Goal: Information Seeking & Learning: Learn about a topic

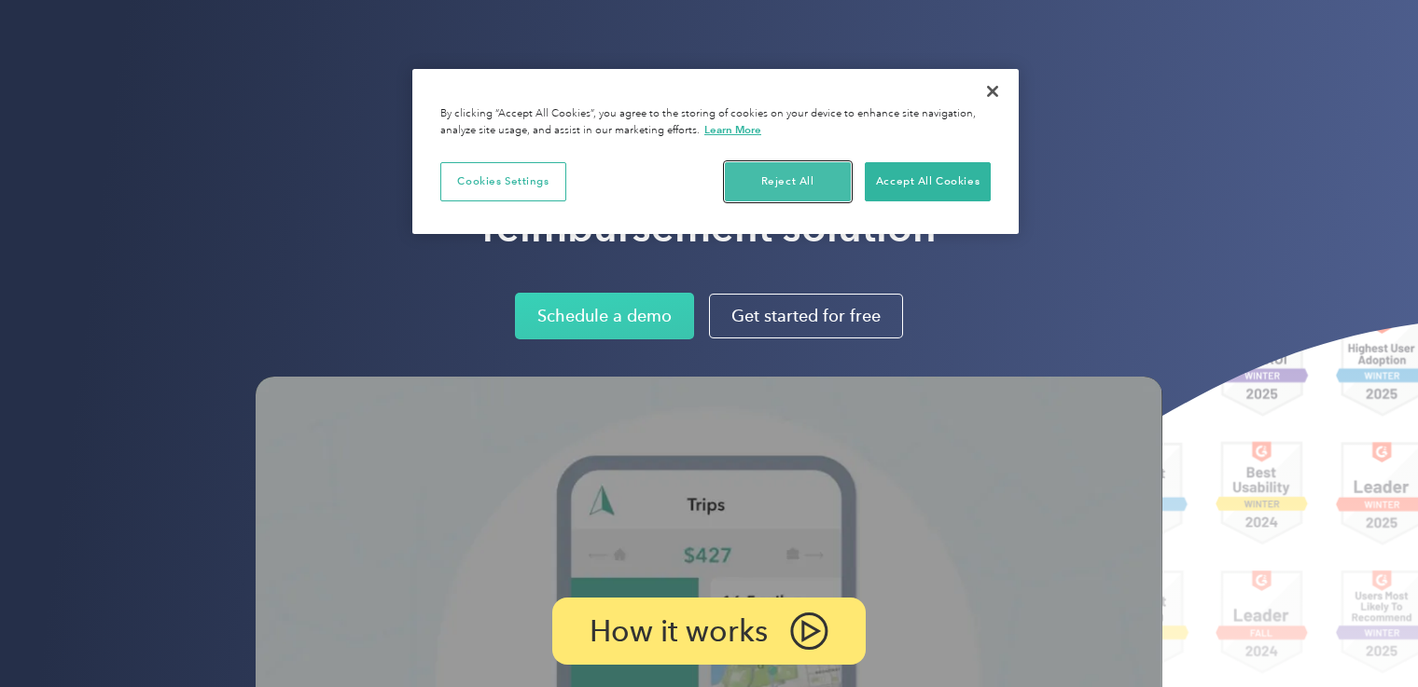
click at [793, 183] on button "Reject All" at bounding box center [788, 181] width 126 height 39
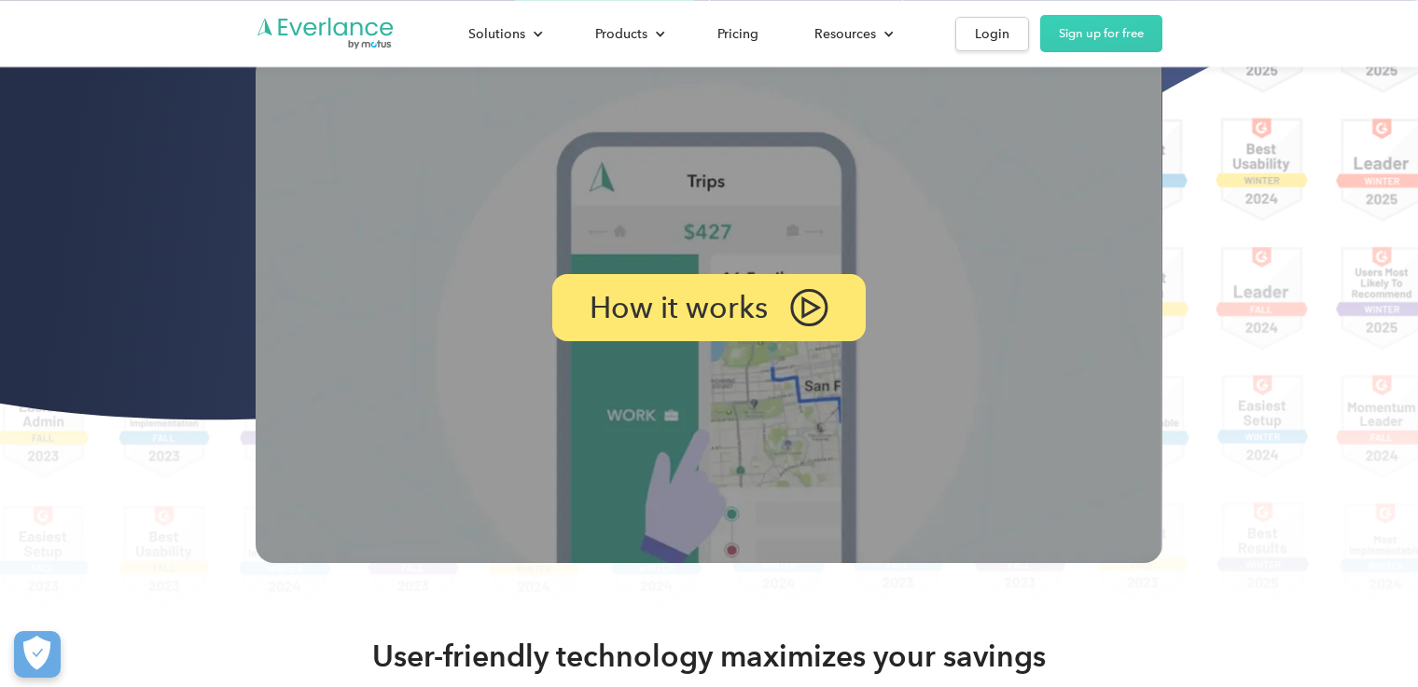
scroll to position [338, 0]
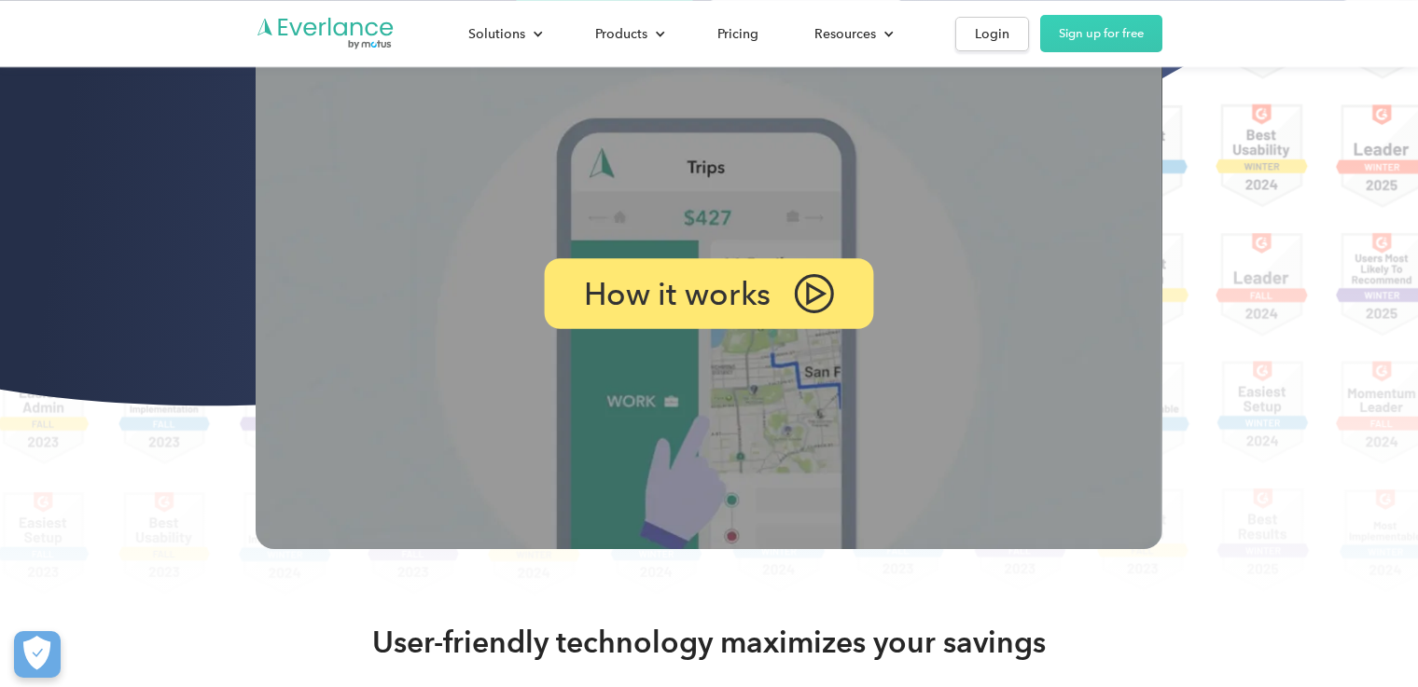
click at [808, 285] on img at bounding box center [814, 293] width 40 height 39
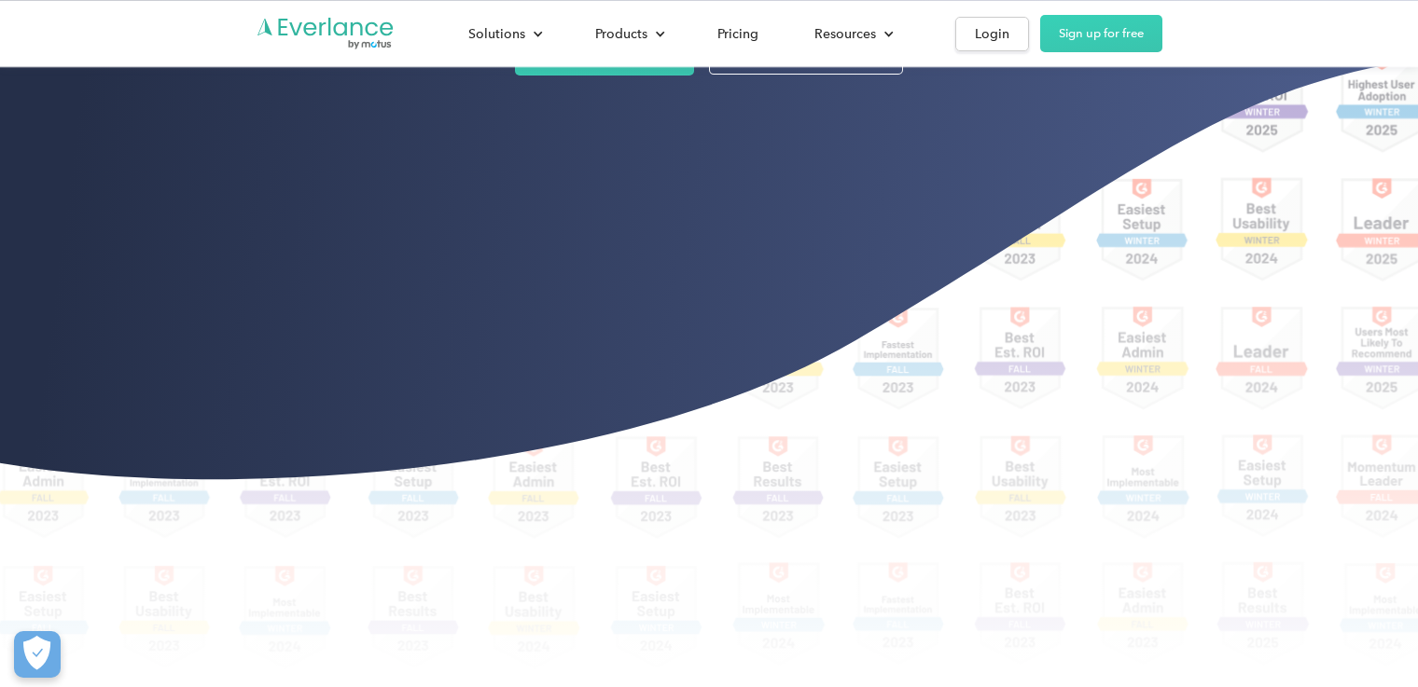
scroll to position [284, 0]
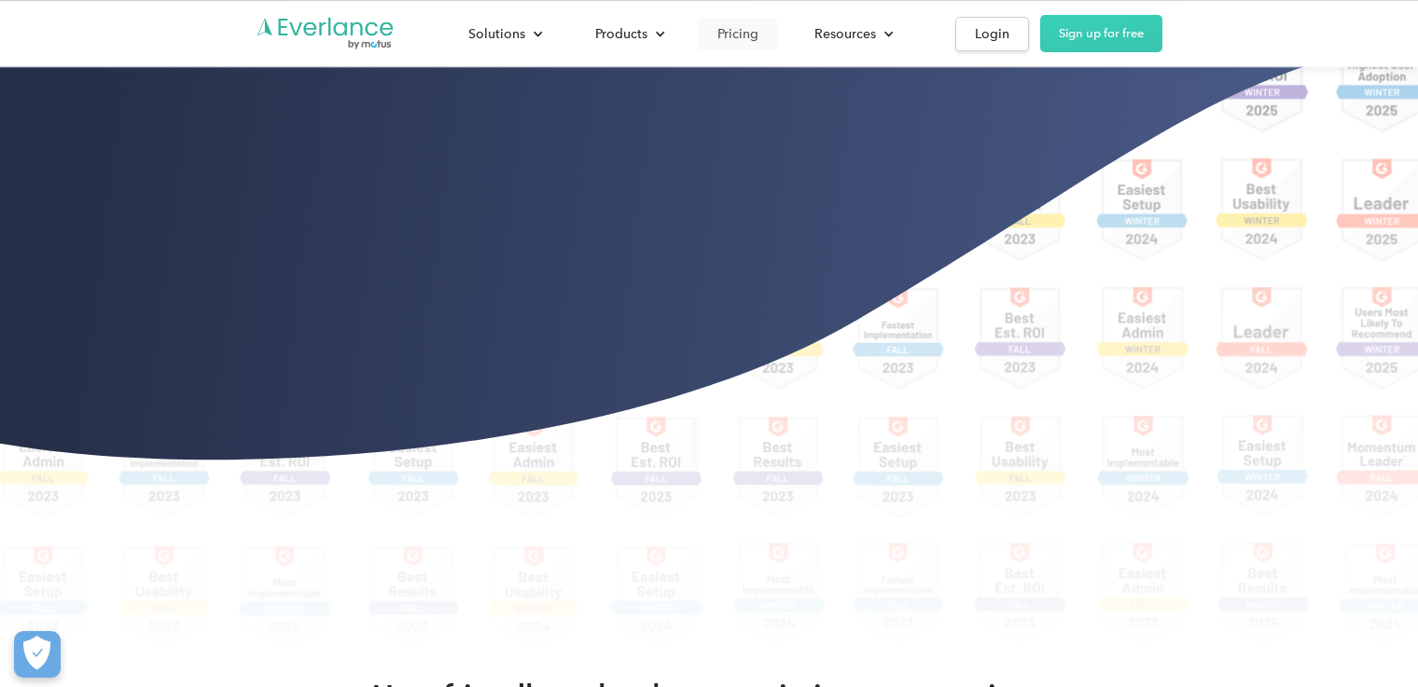
click at [733, 37] on div "Pricing" at bounding box center [737, 33] width 41 height 23
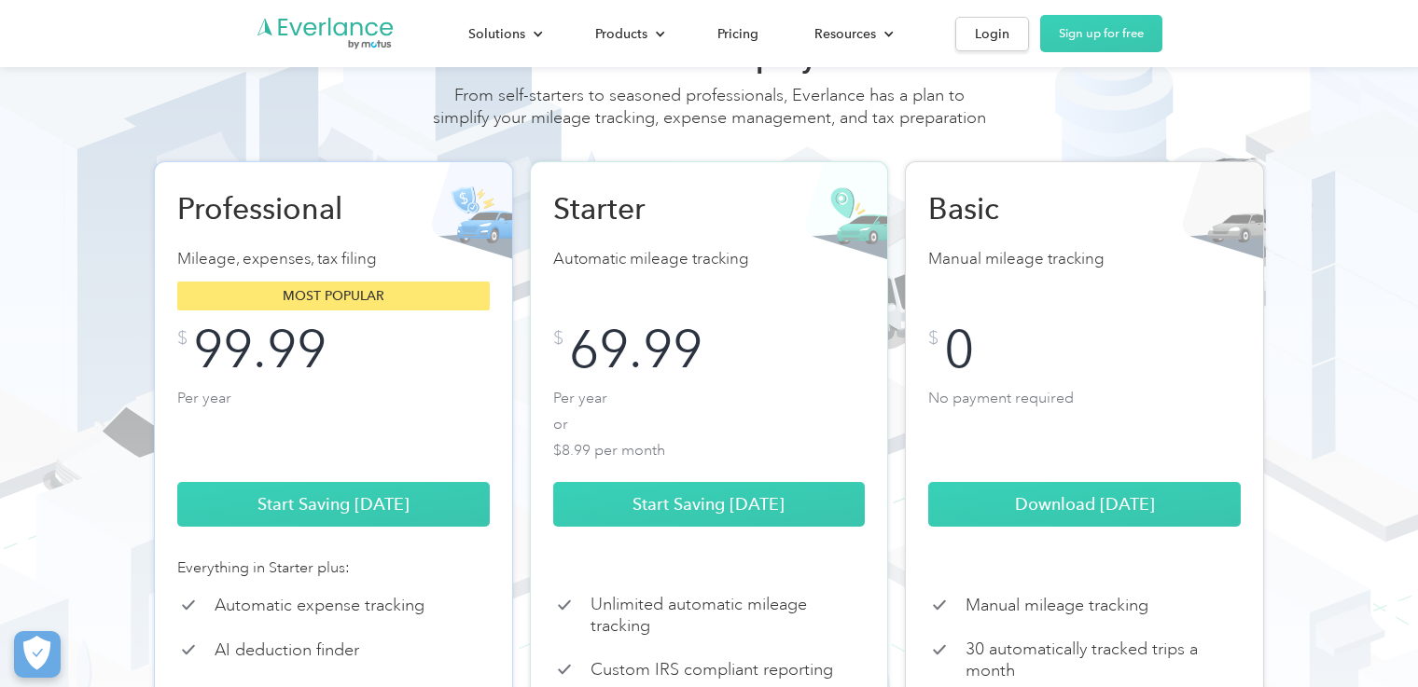
scroll to position [145, 0]
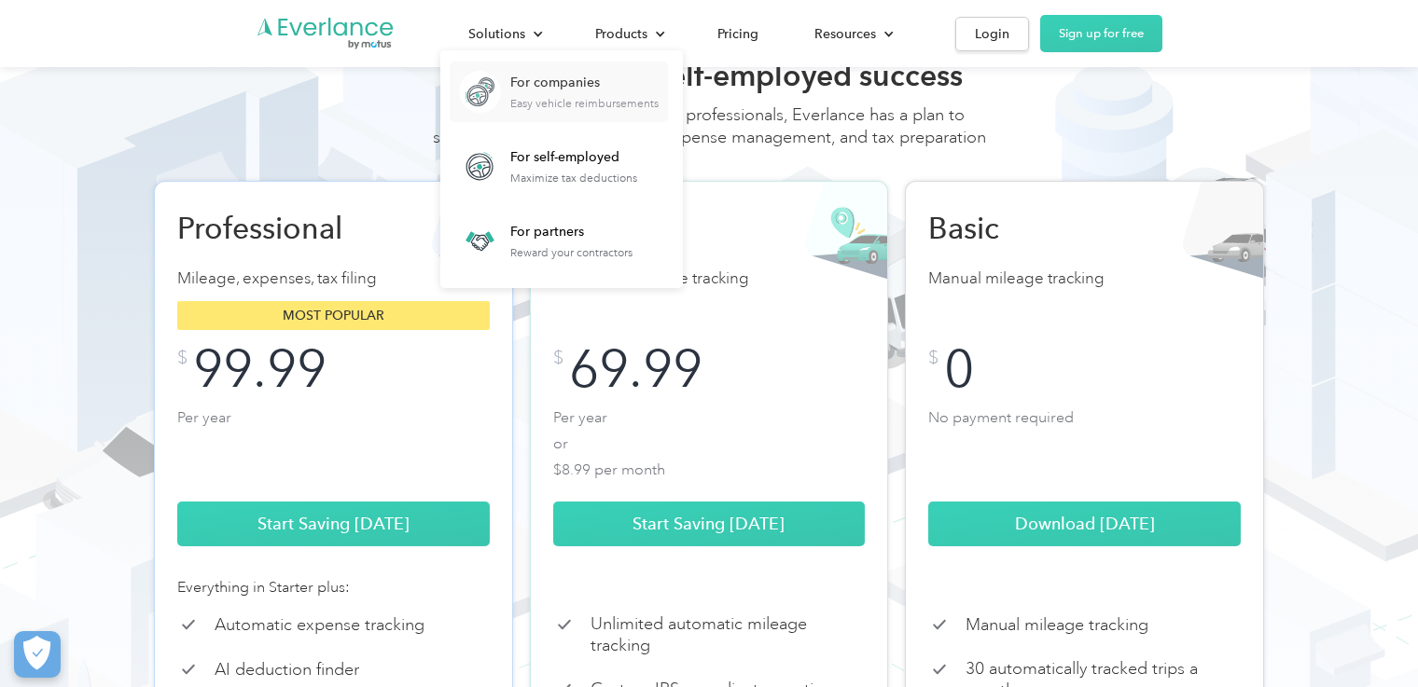
click at [542, 79] on div "For companies" at bounding box center [584, 83] width 148 height 19
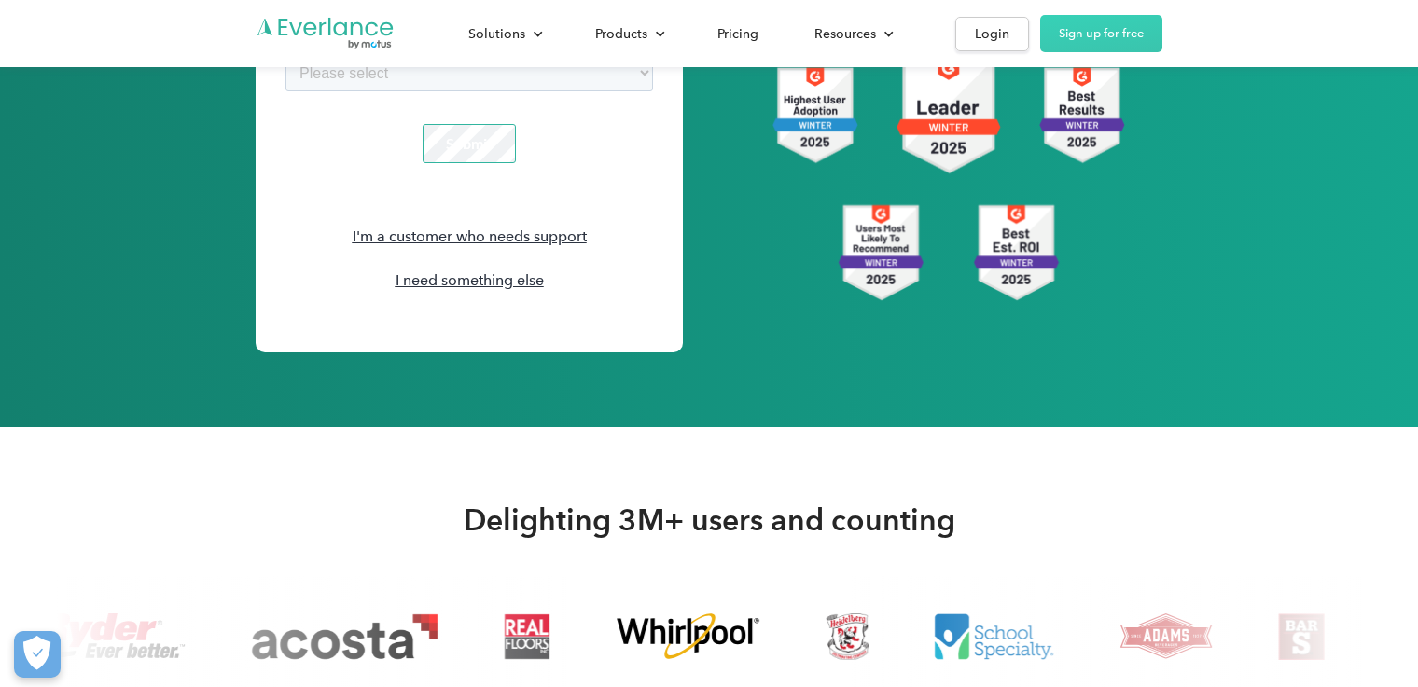
scroll to position [2876, 0]
